Goal: Information Seeking & Learning: Learn about a topic

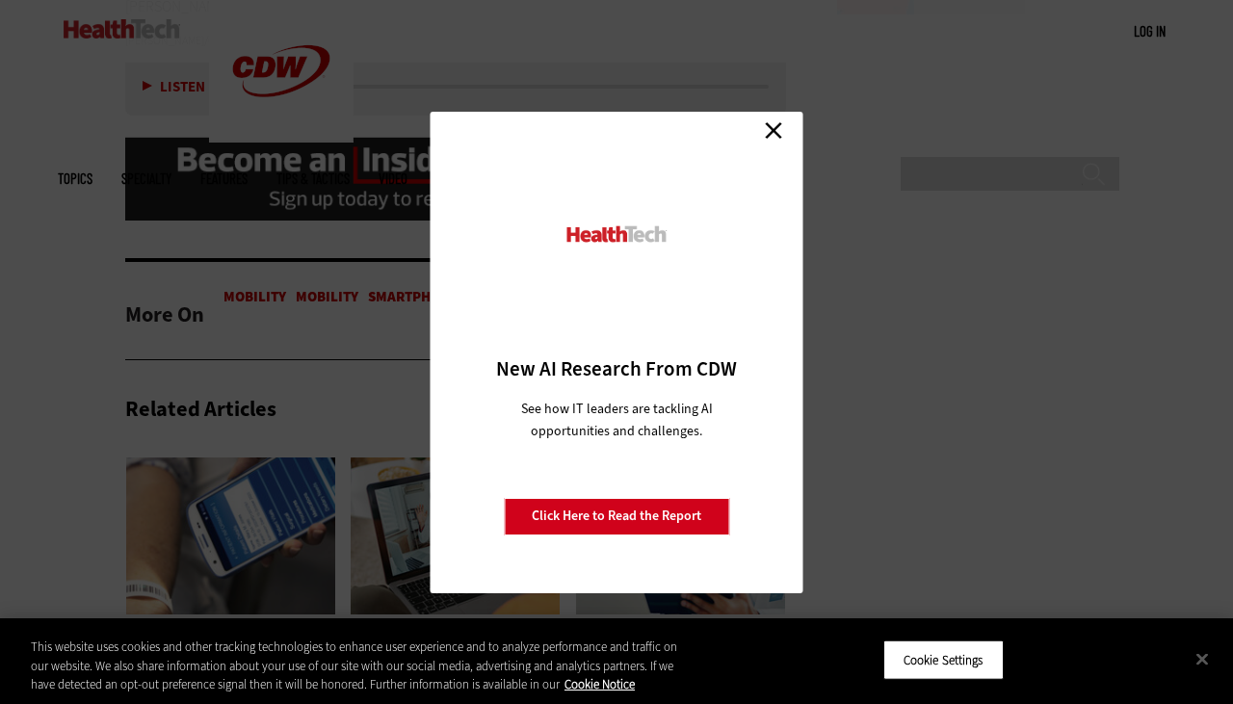
scroll to position [2491, 0]
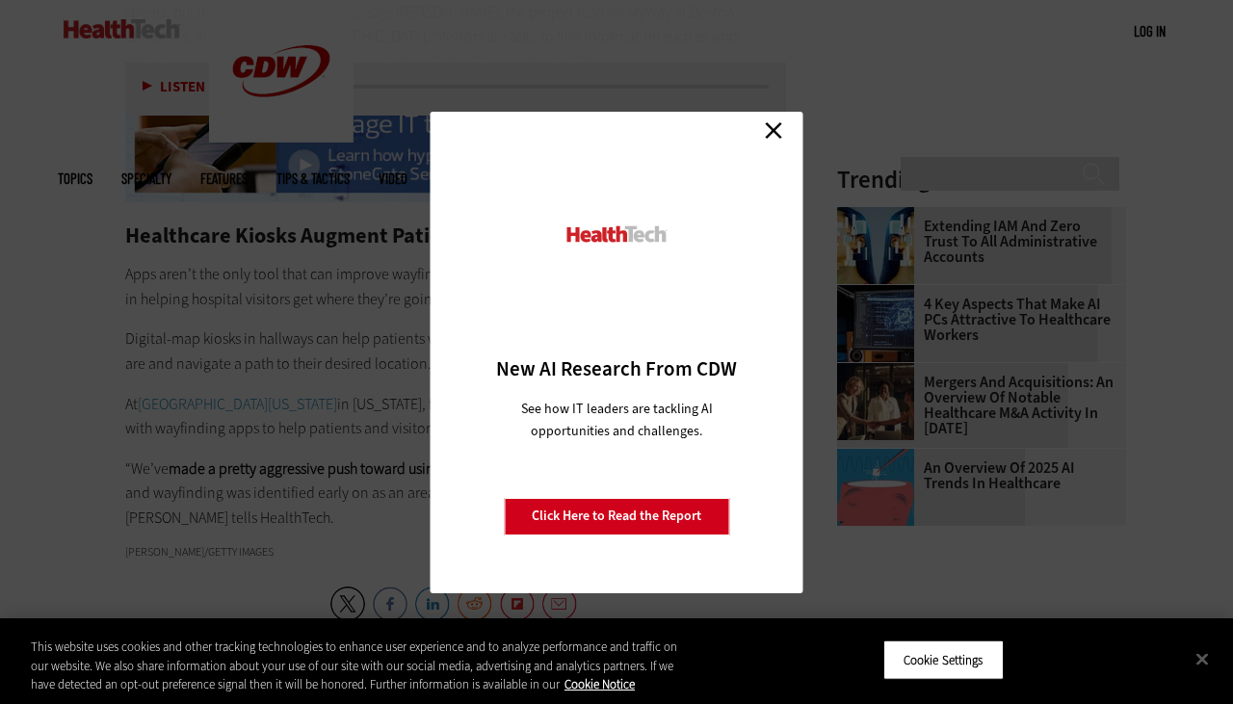
click at [776, 125] on link "Close" at bounding box center [773, 131] width 29 height 29
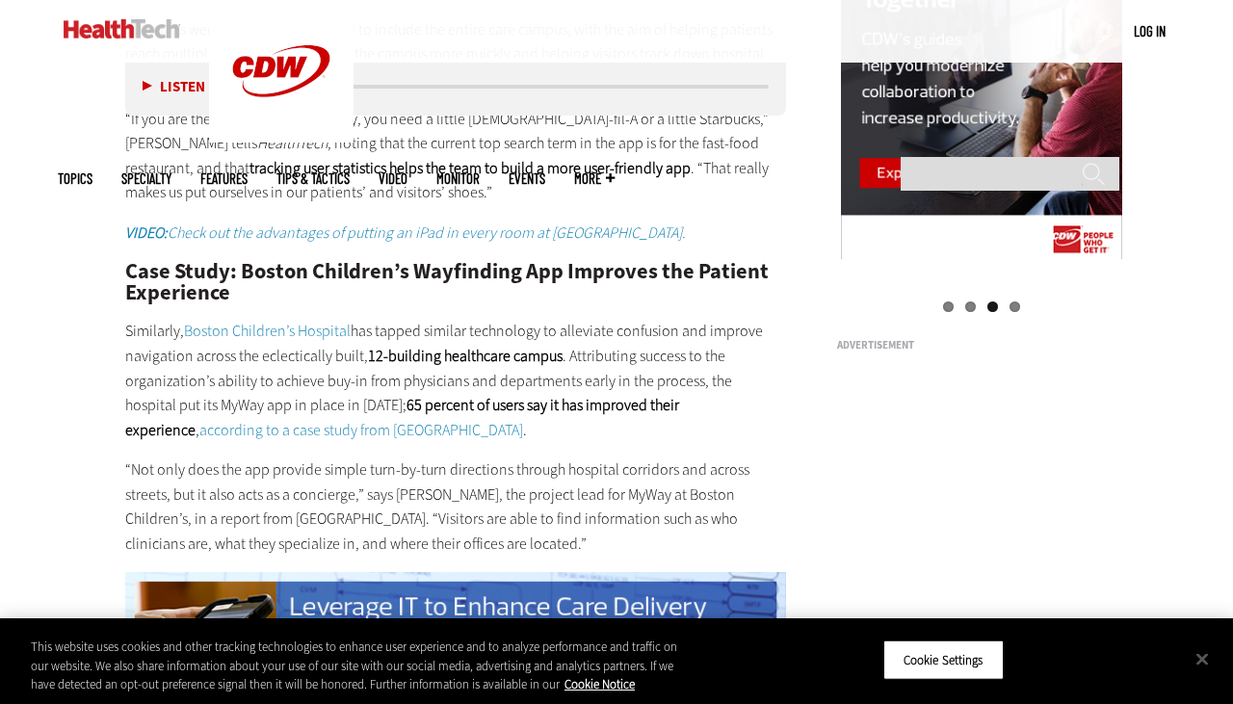
scroll to position [2010, 0]
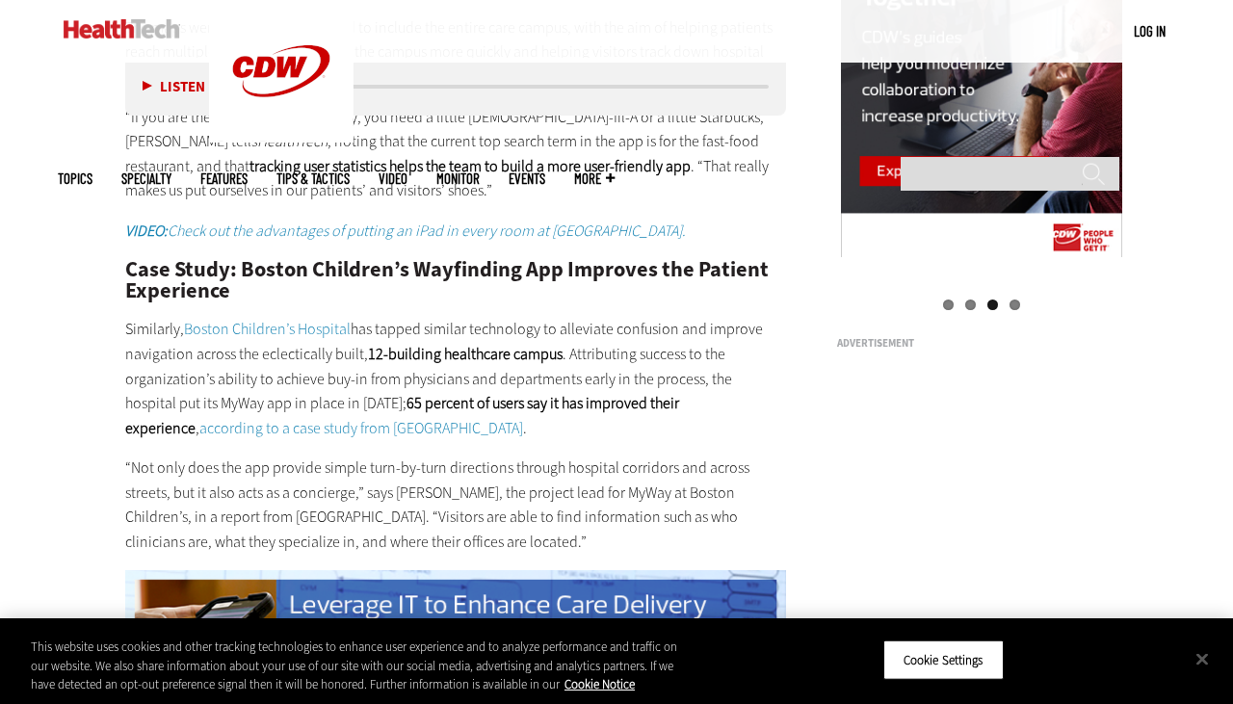
click at [523, 418] on link "according to a case study from [GEOGRAPHIC_DATA]" at bounding box center [361, 428] width 324 height 20
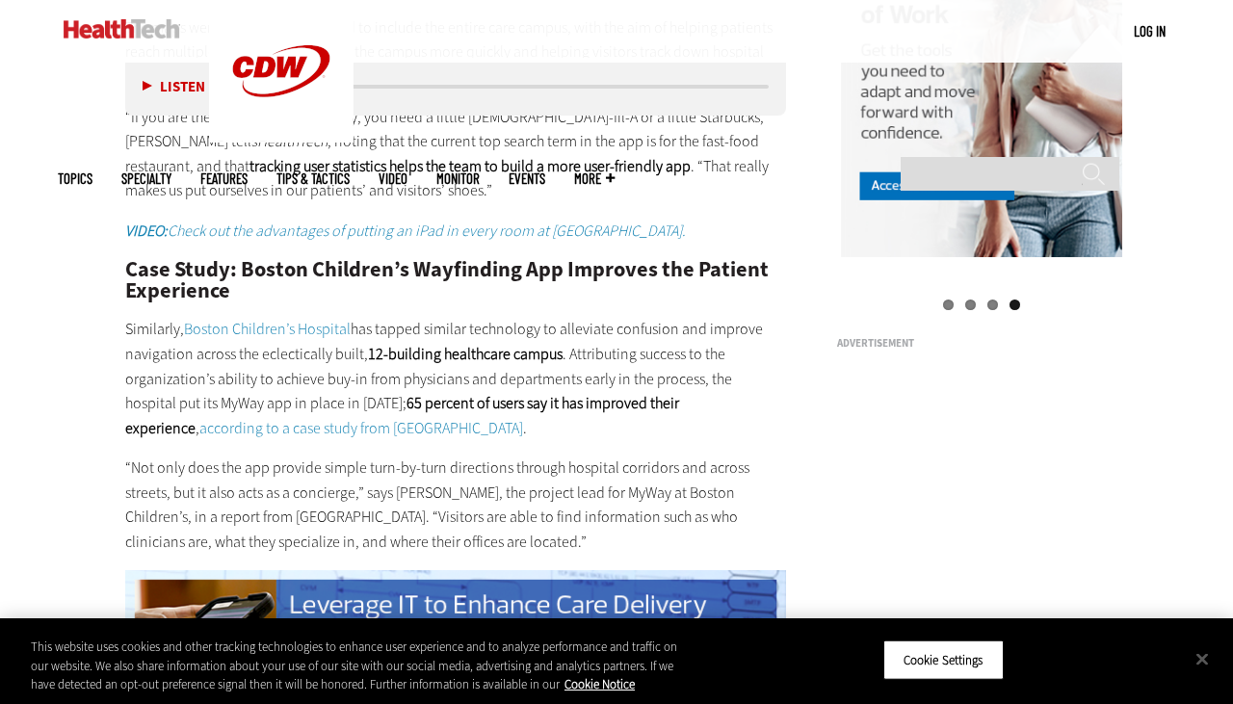
click at [523, 418] on link "according to a case study from [GEOGRAPHIC_DATA]" at bounding box center [361, 428] width 324 height 20
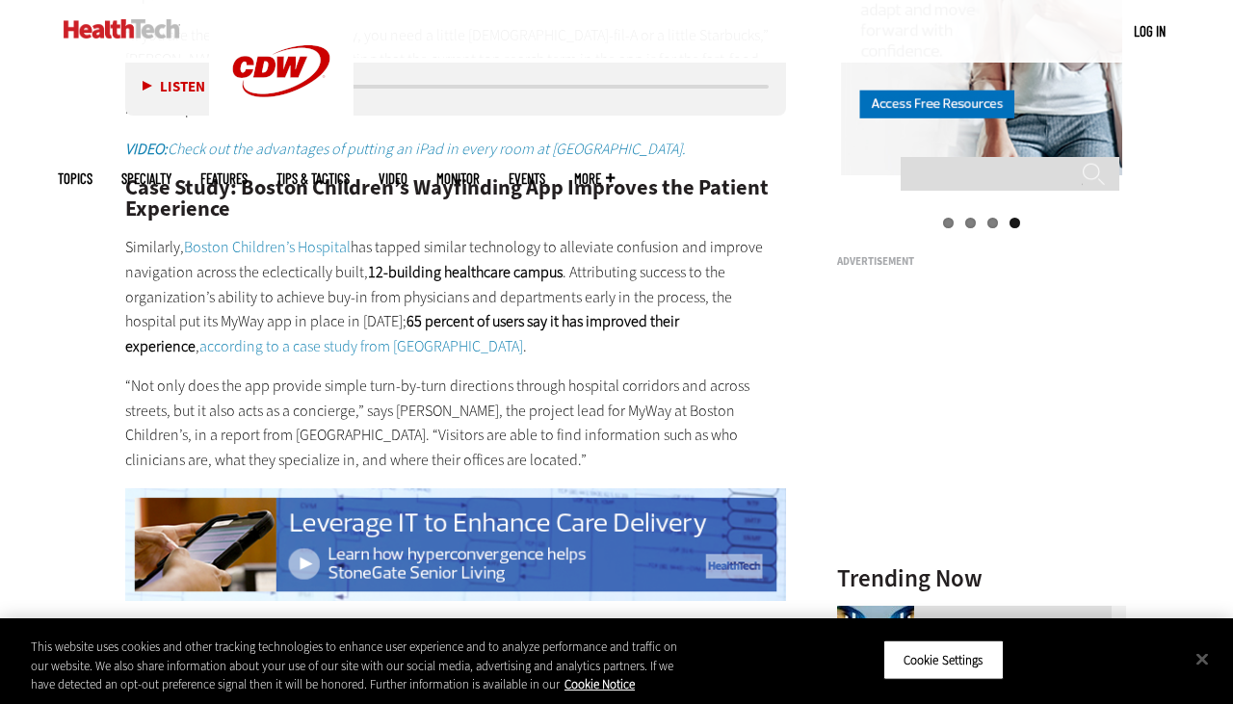
scroll to position [2096, 0]
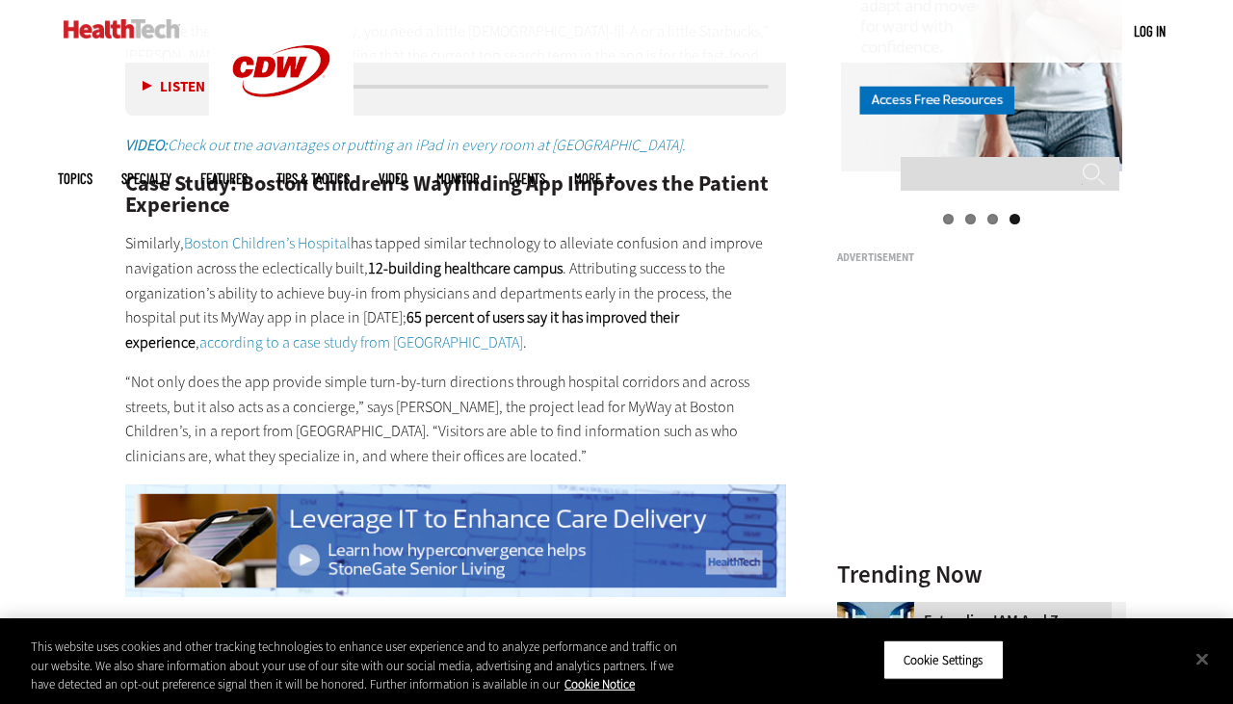
click at [523, 332] on link "according to a case study from [GEOGRAPHIC_DATA]" at bounding box center [361, 342] width 324 height 20
click at [316, 241] on link "Boston Children’s Hospital" at bounding box center [267, 243] width 167 height 20
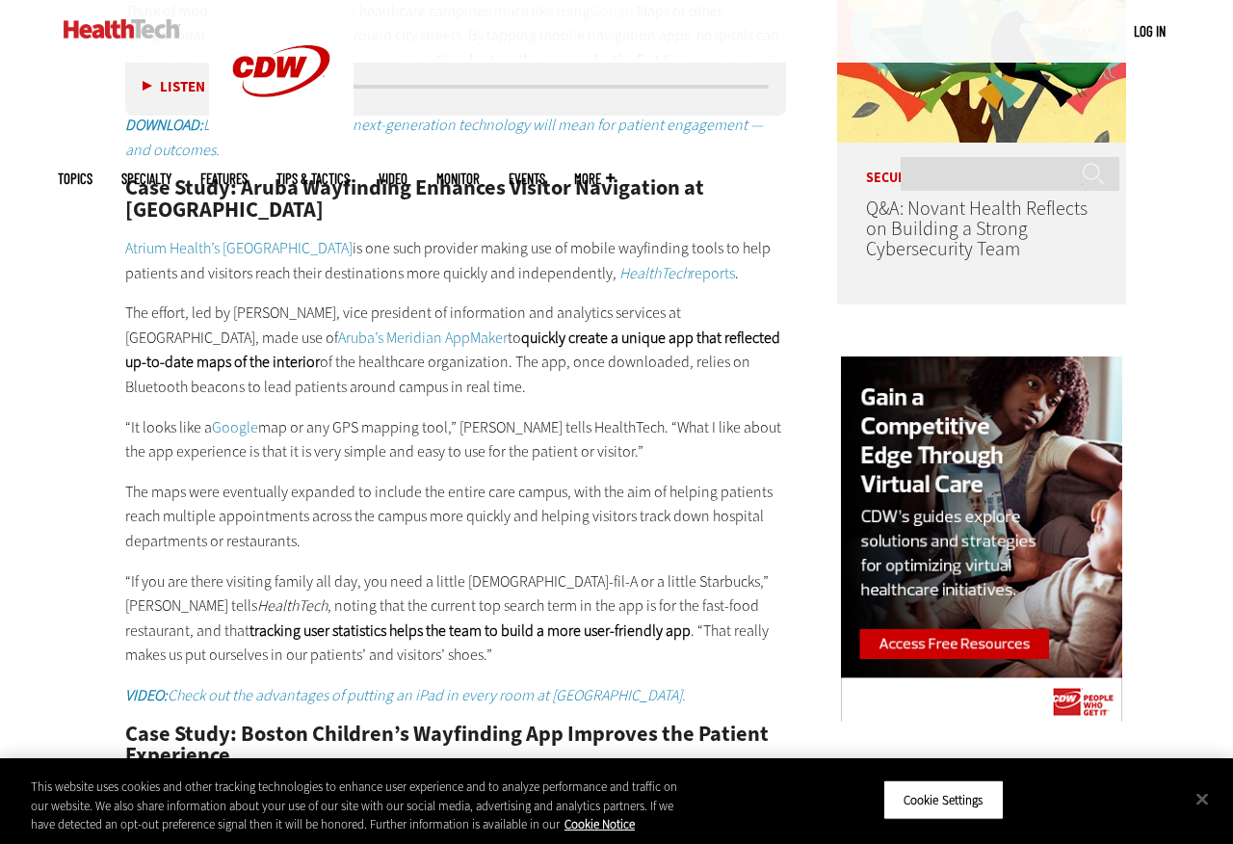
scroll to position [1549, 0]
